Goal: Task Accomplishment & Management: Use online tool/utility

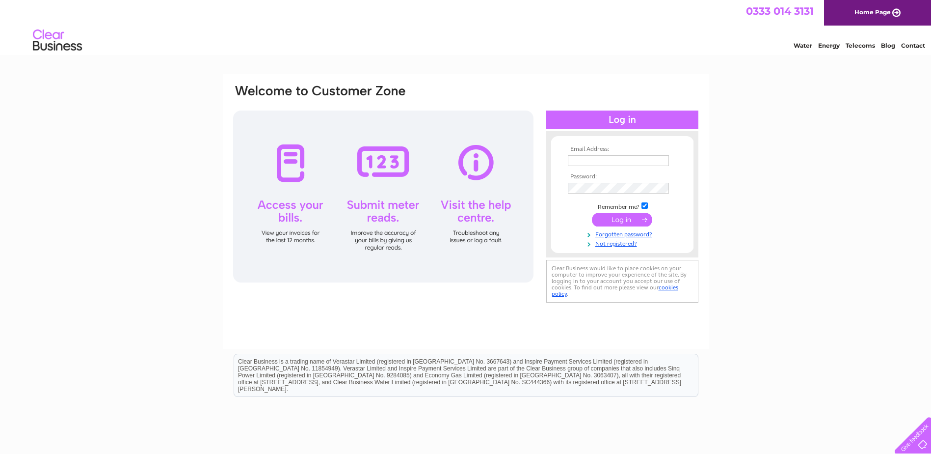
type input "info@glenappin.com"
click at [633, 219] on input "submit" at bounding box center [622, 220] width 60 height 14
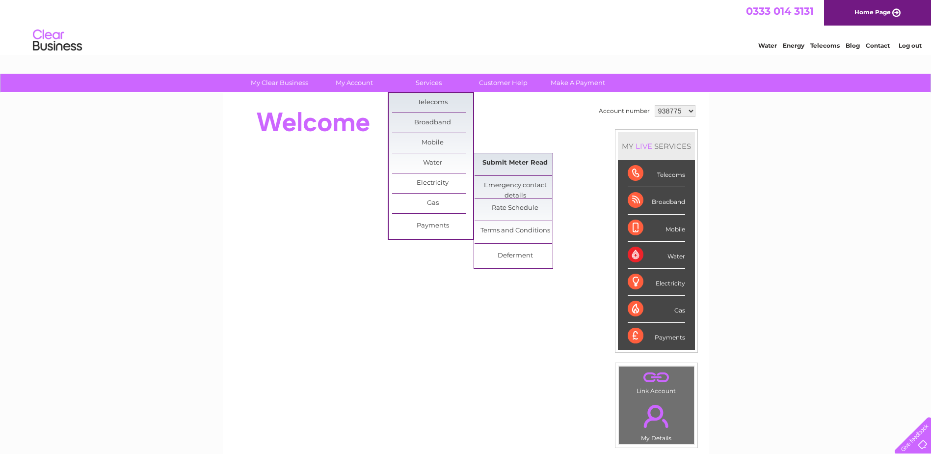
click at [524, 157] on link "Submit Meter Read" at bounding box center [515, 163] width 81 height 20
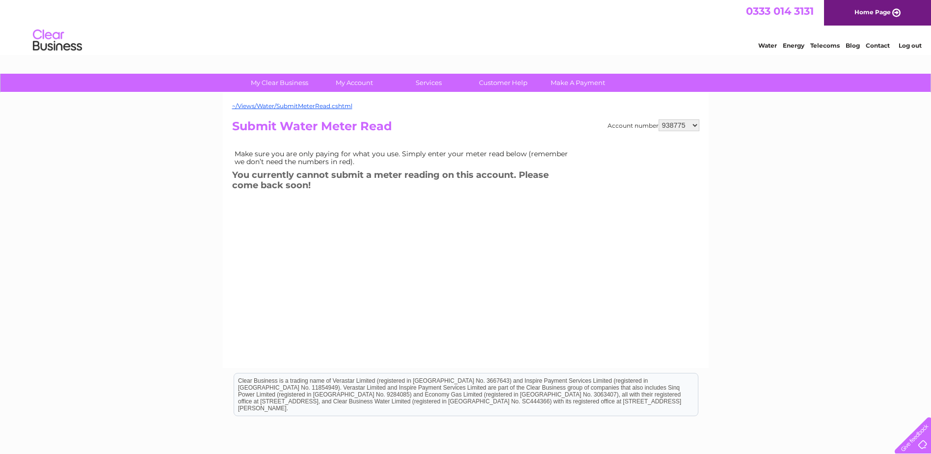
click at [681, 127] on select "938775 993317 1098136" at bounding box center [679, 125] width 41 height 12
select select "1098136"
click at [659, 119] on select "938775 993317 1098136" at bounding box center [679, 125] width 41 height 12
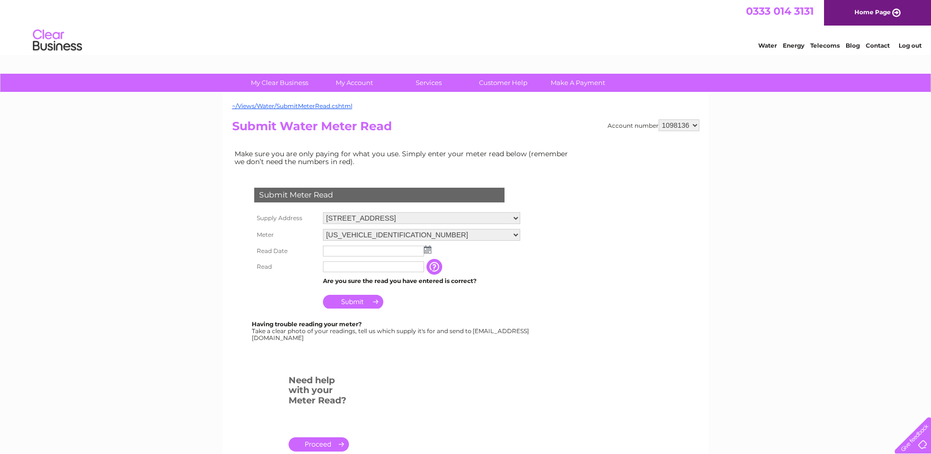
click at [431, 252] on img at bounding box center [427, 250] width 7 height 8
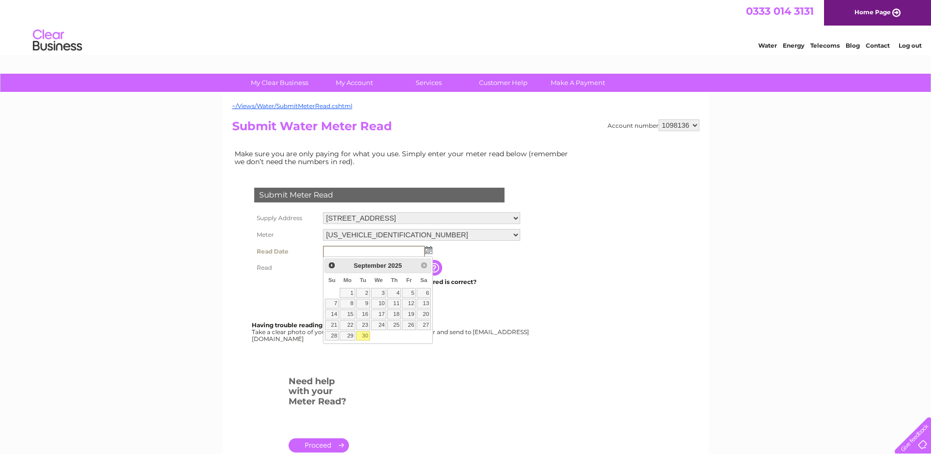
click at [364, 337] on link "30" at bounding box center [363, 336] width 14 height 10
type input "2025/09/30"
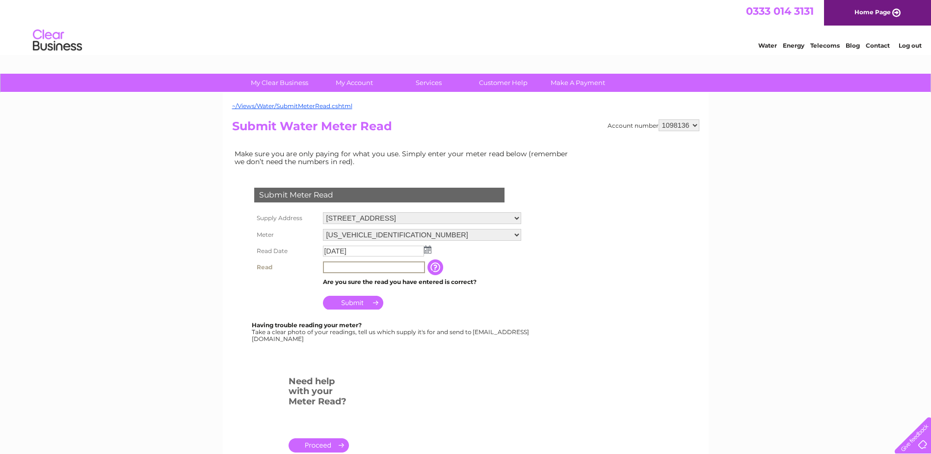
click at [405, 268] on input "text" at bounding box center [374, 267] width 102 height 12
click at [520, 236] on select "[US_VEHICLE_IDENTIFICATION_NUMBER] 08ELSTER-X16T076733" at bounding box center [421, 235] width 197 height 13
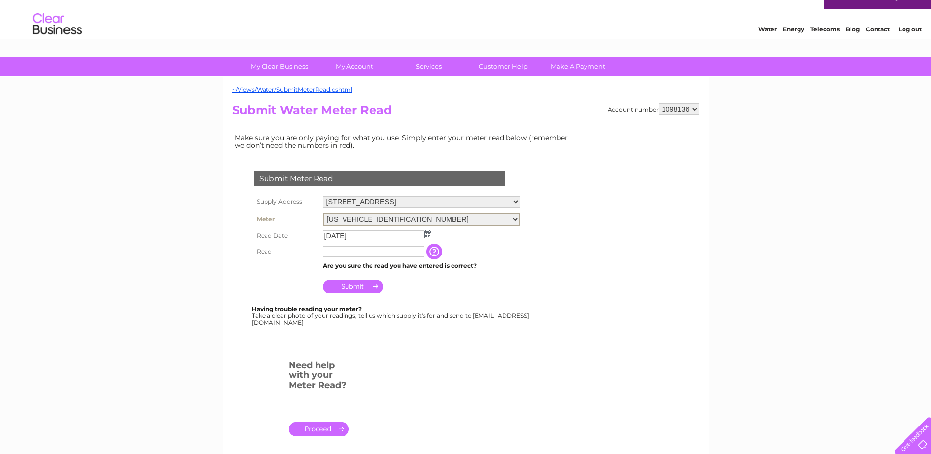
scroll to position [15, 0]
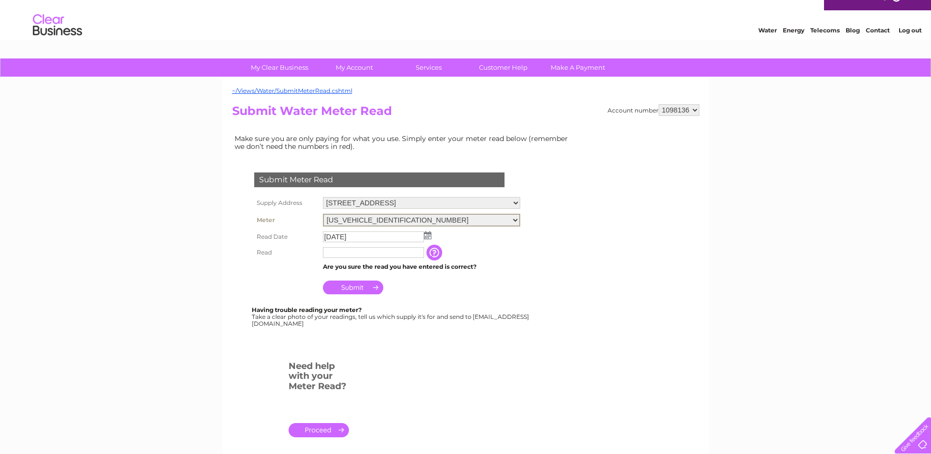
click at [404, 257] on input "text" at bounding box center [373, 252] width 101 height 11
click at [372, 287] on input "Submit" at bounding box center [353, 287] width 60 height 14
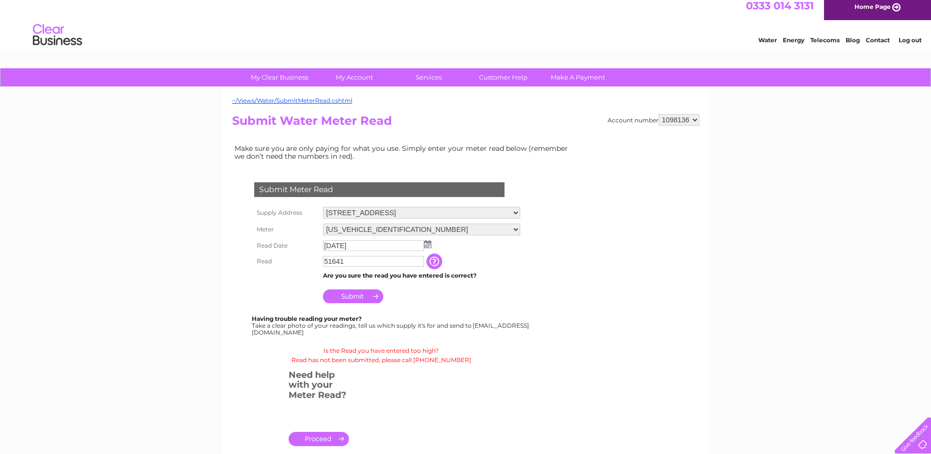
scroll to position [0, 0]
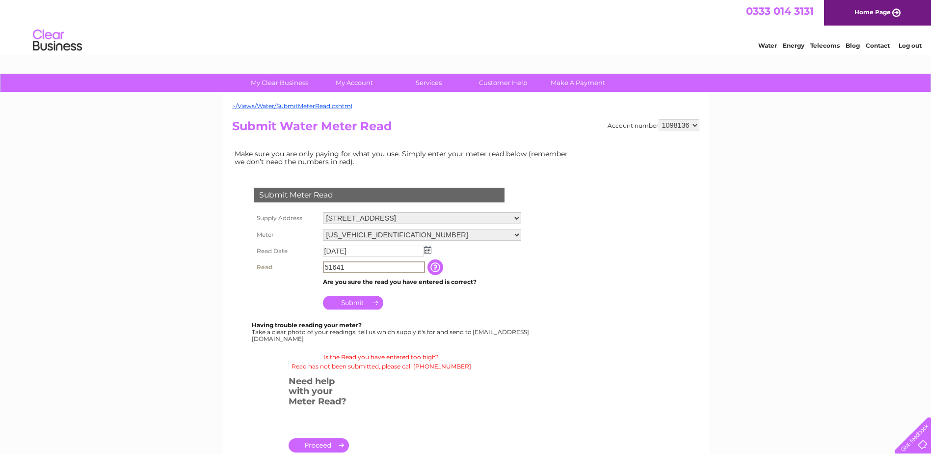
drag, startPoint x: 335, startPoint y: 267, endPoint x: 361, endPoint y: 264, distance: 26.1
click at [361, 264] on input "51641" at bounding box center [374, 267] width 102 height 12
type input "516"
click at [354, 308] on input "Submit" at bounding box center [353, 303] width 60 height 14
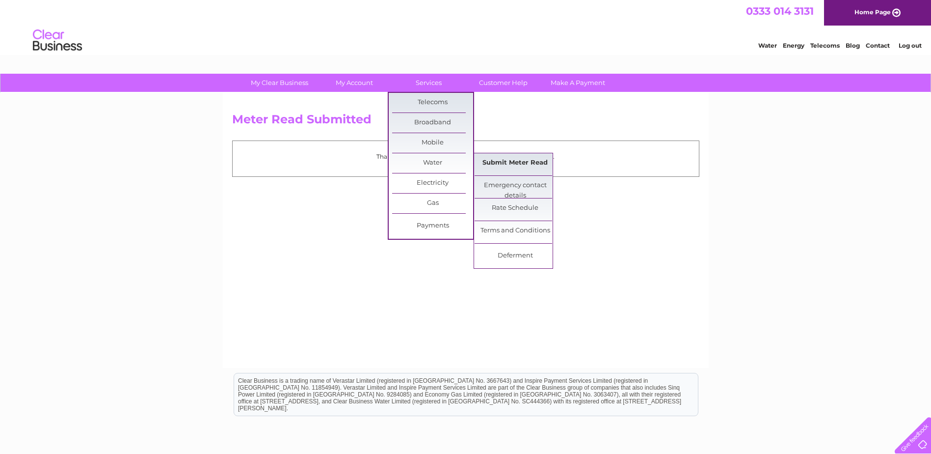
click at [496, 166] on link "Submit Meter Read" at bounding box center [515, 163] width 81 height 20
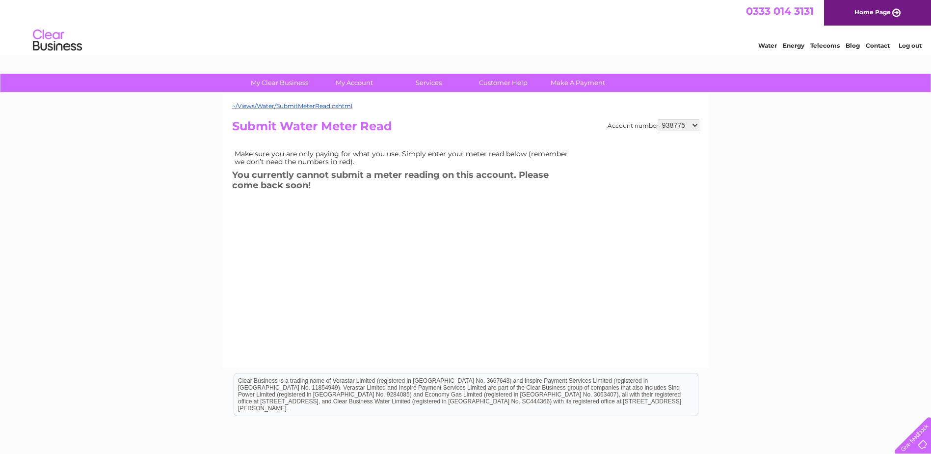
click at [677, 128] on select "938775 993317 1098136" at bounding box center [679, 125] width 41 height 12
select select "1098136"
click at [659, 119] on select "938775 993317 1098136" at bounding box center [679, 125] width 41 height 12
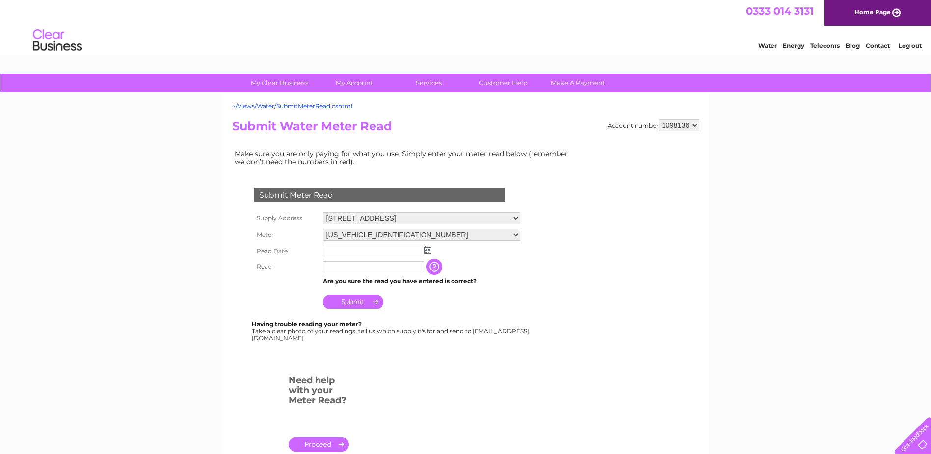
drag, startPoint x: 374, startPoint y: 235, endPoint x: 374, endPoint y: 241, distance: 5.4
click at [374, 235] on select "[US_VEHICLE_IDENTIFICATION_NUMBER] 08ELSTER-X16T076733" at bounding box center [421, 235] width 197 height 12
select select "394477"
click at [323, 229] on select "[US_VEHICLE_IDENTIFICATION_NUMBER] 08ELSTER-X16T076733" at bounding box center [421, 235] width 197 height 13
click at [427, 252] on img at bounding box center [427, 250] width 7 height 8
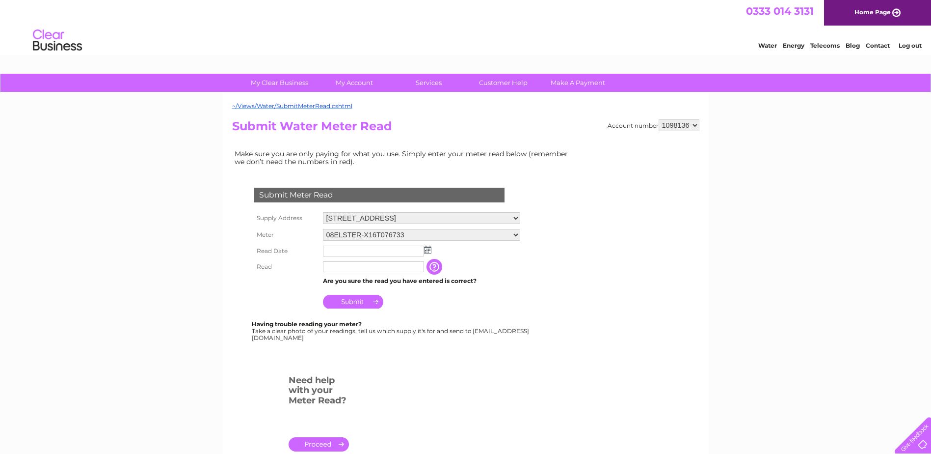
click at [427, 251] on img at bounding box center [427, 250] width 7 height 8
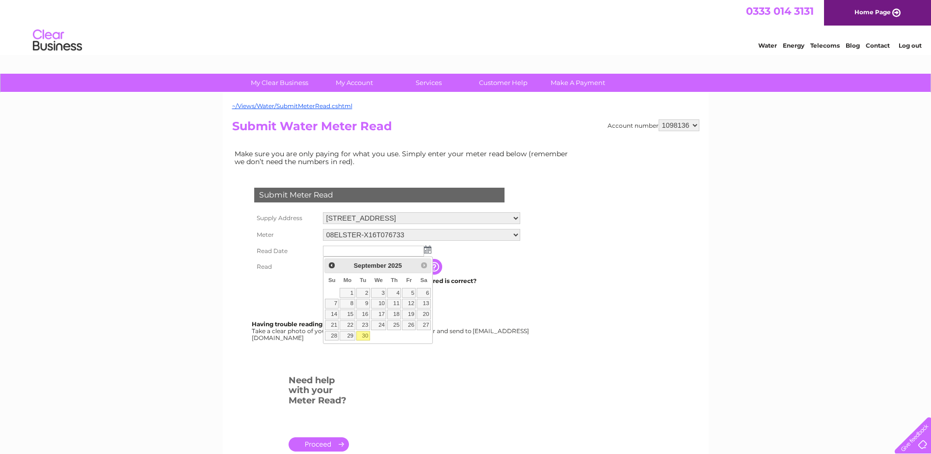
click at [364, 334] on link "30" at bounding box center [363, 336] width 14 height 10
type input "2025/09/30"
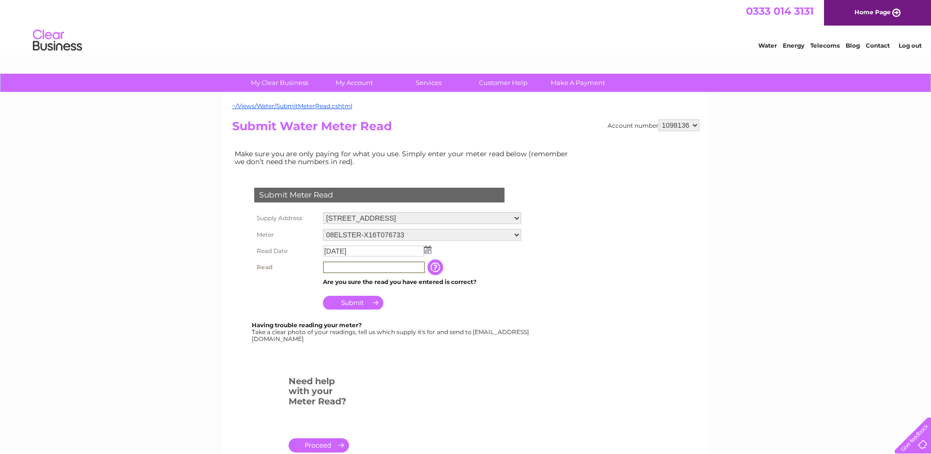
click at [348, 267] on input "text" at bounding box center [374, 267] width 102 height 12
type input "578"
click at [363, 300] on input "Submit" at bounding box center [353, 303] width 60 height 14
